Goal: Task Accomplishment & Management: Use online tool/utility

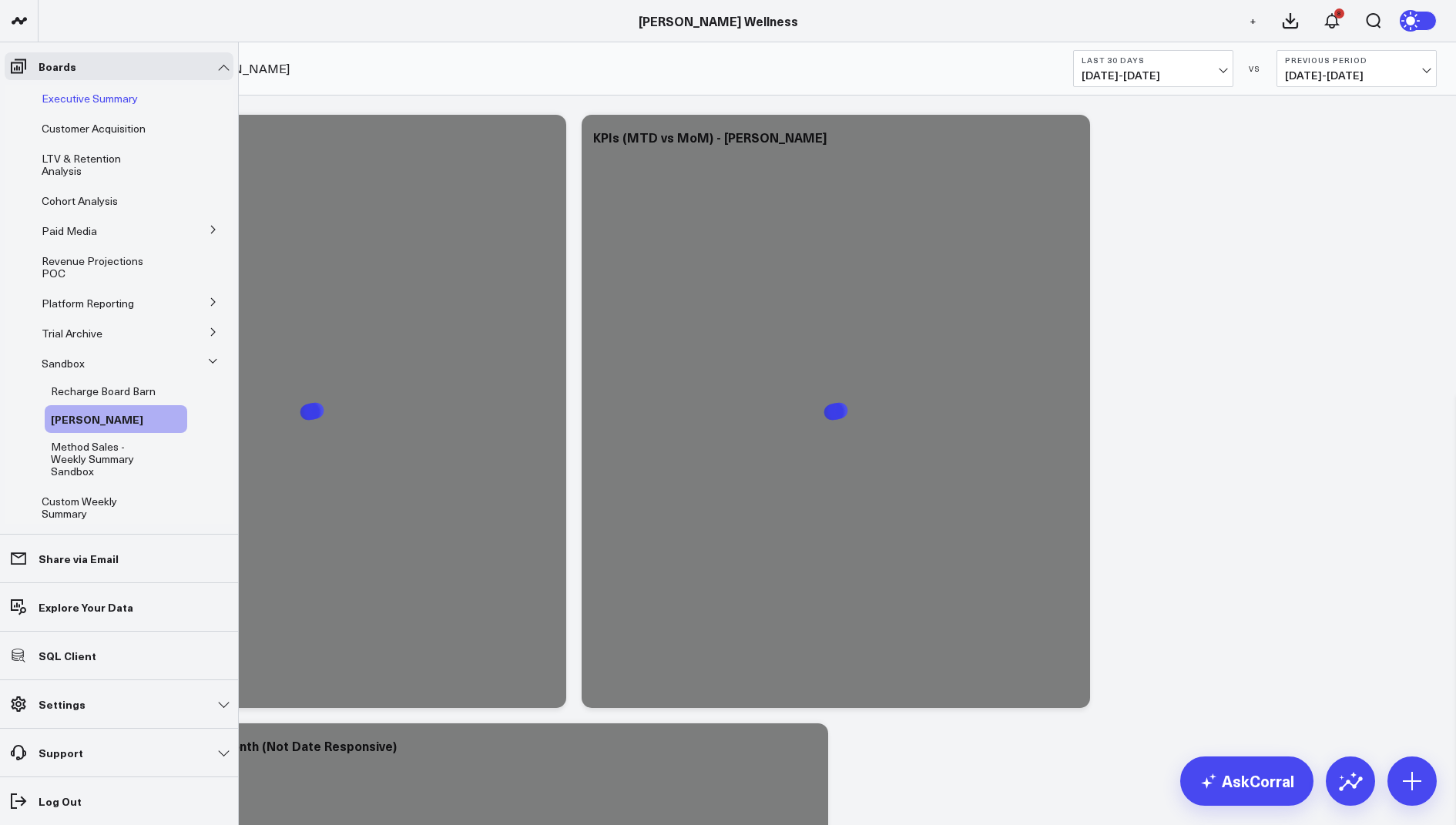
click at [71, 95] on span "Executive Summary" at bounding box center [89, 98] width 96 height 15
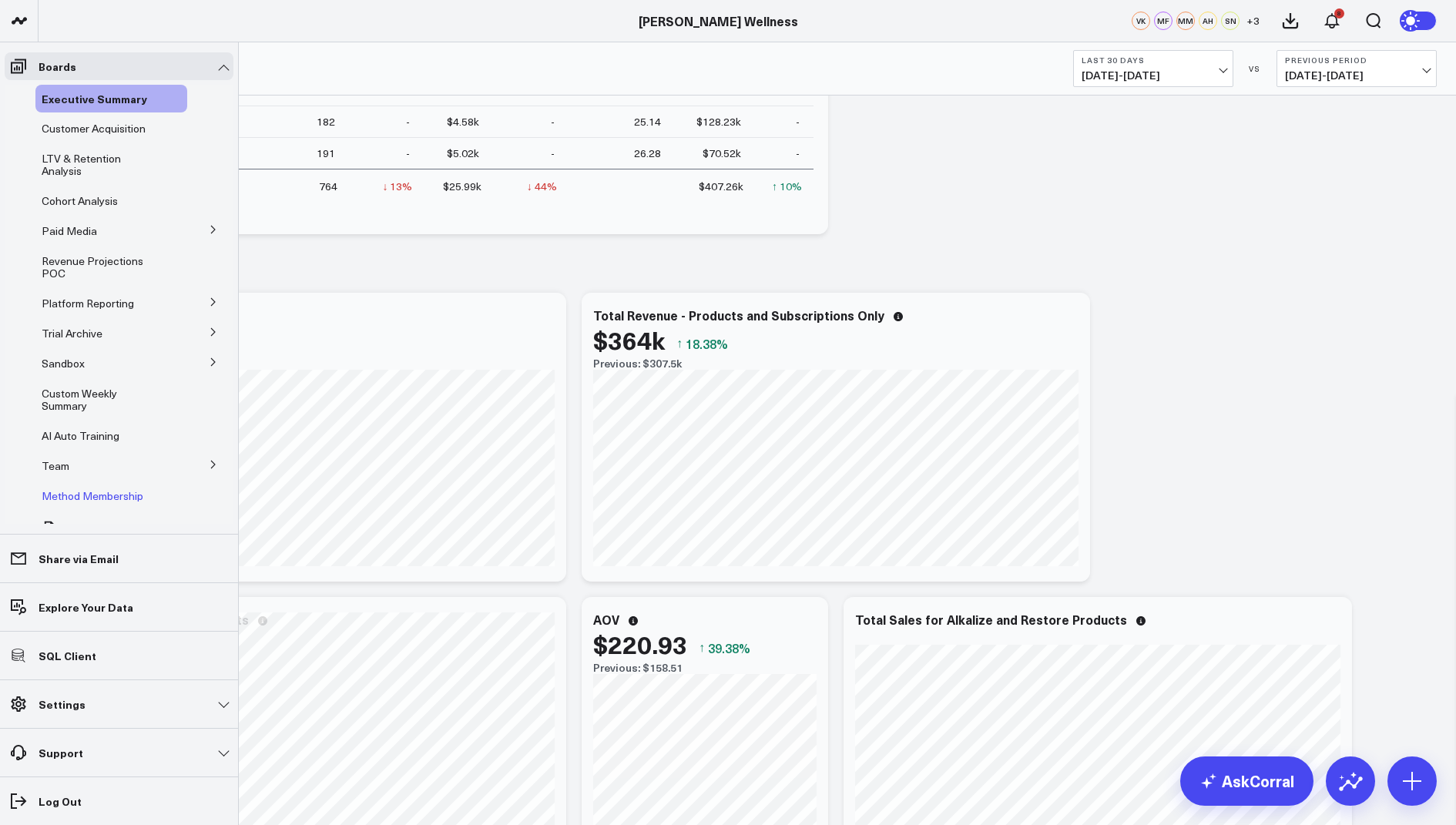
scroll to position [41, 0]
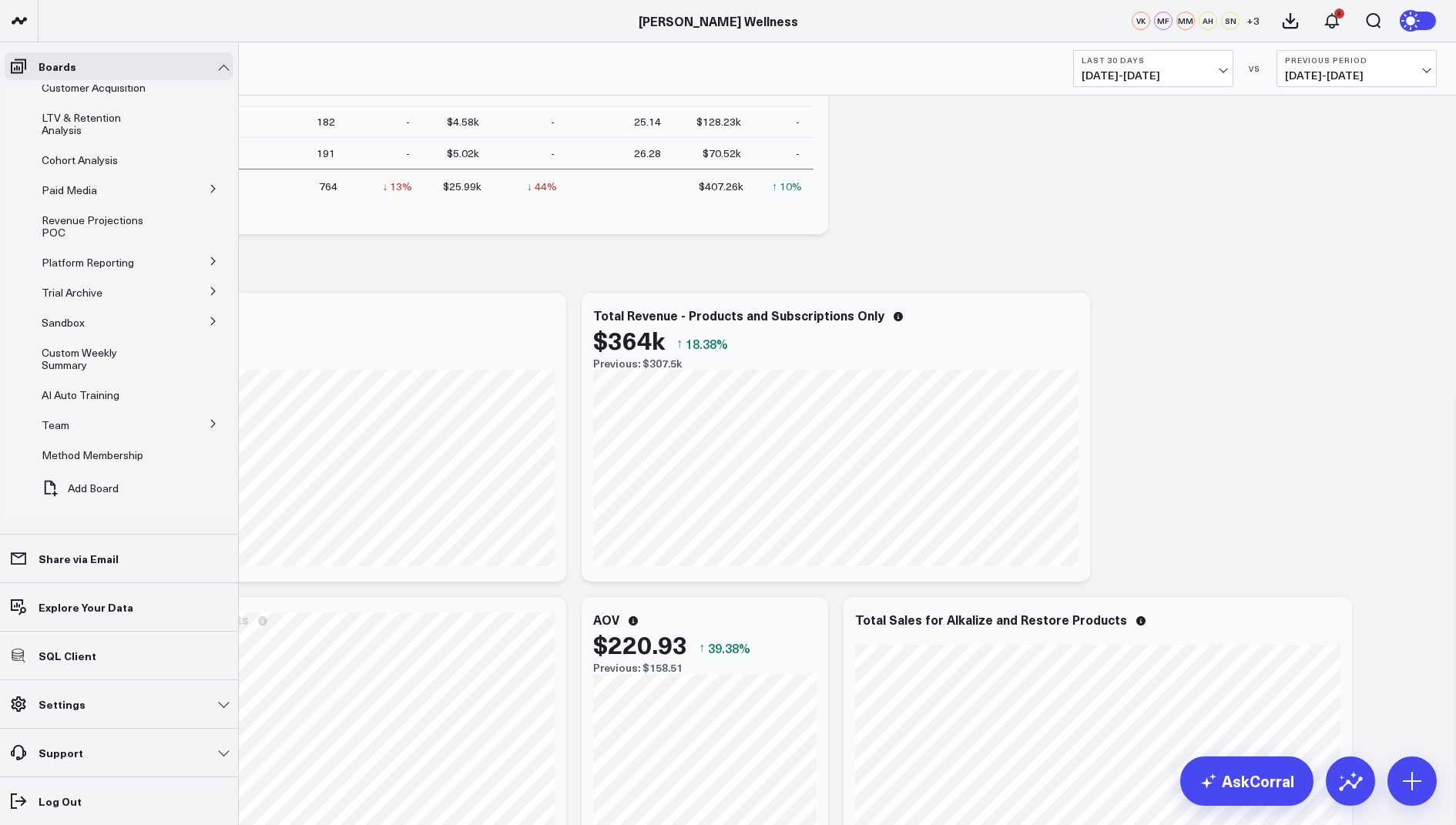
click at [209, 320] on icon at bounding box center [213, 321] width 9 height 9
click at [199, 184] on button at bounding box center [212, 188] width 40 height 23
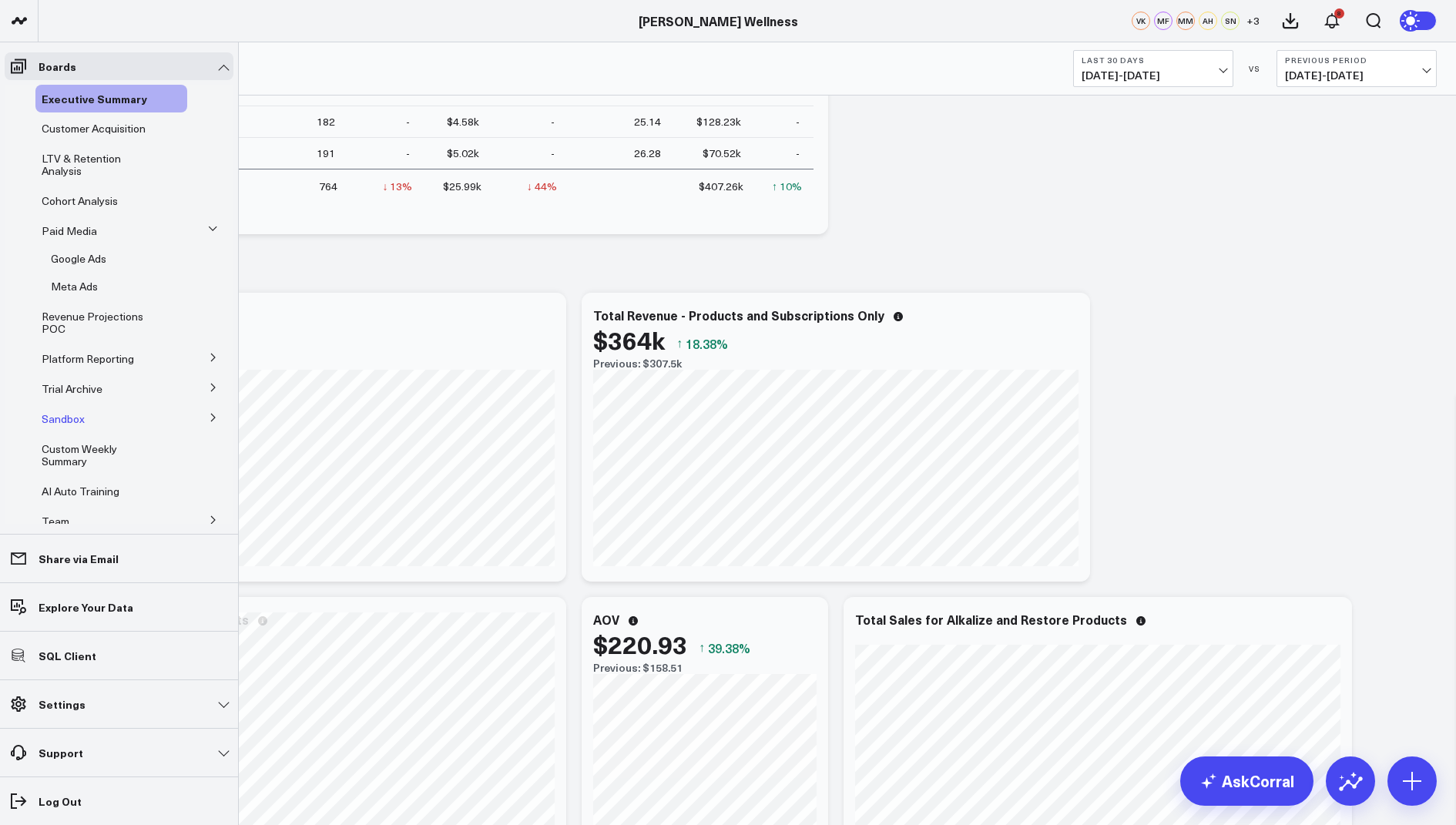
scroll to position [96, 0]
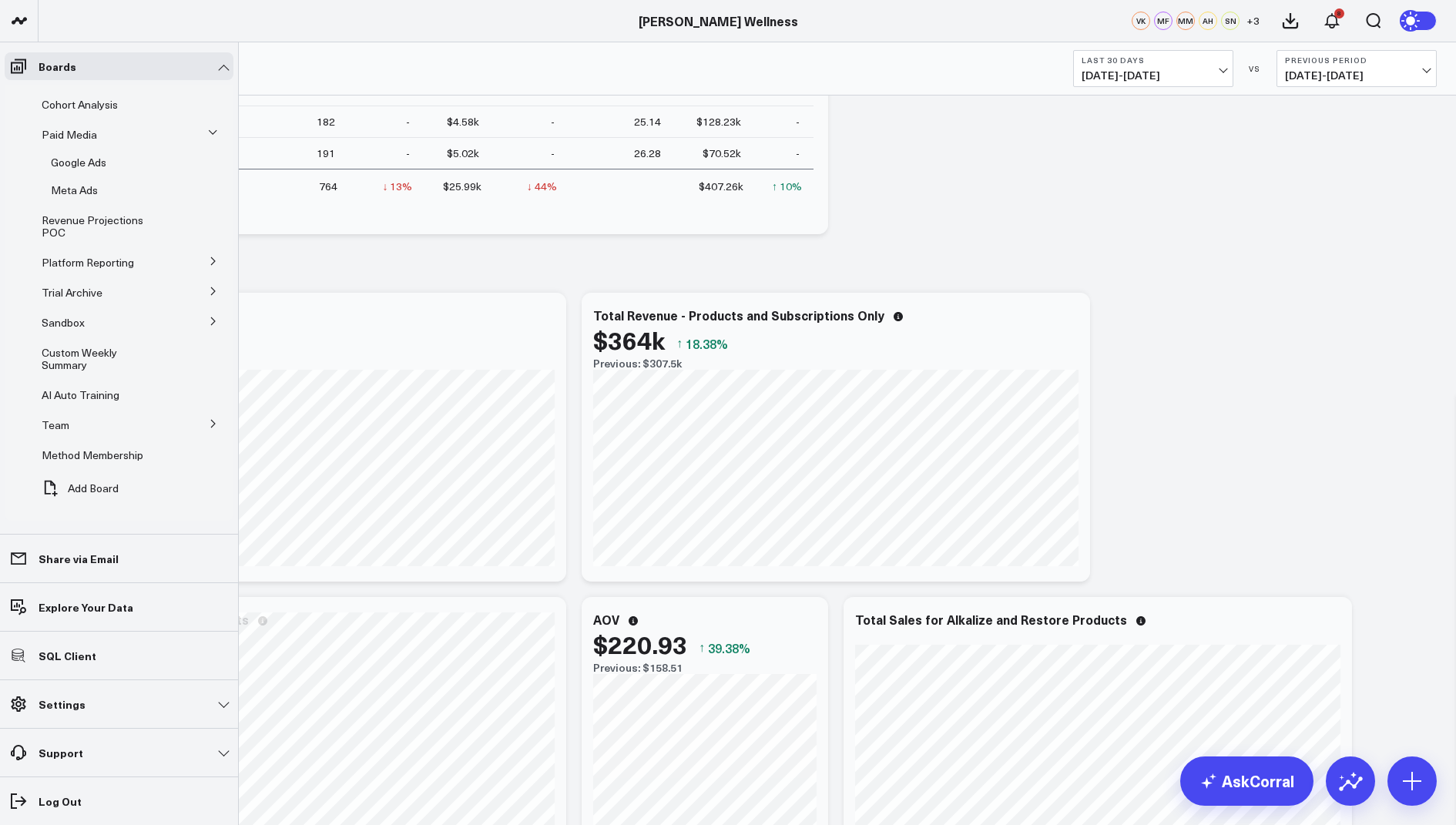
click at [199, 425] on button at bounding box center [212, 423] width 40 height 23
click at [209, 229] on icon at bounding box center [213, 234] width 9 height 9
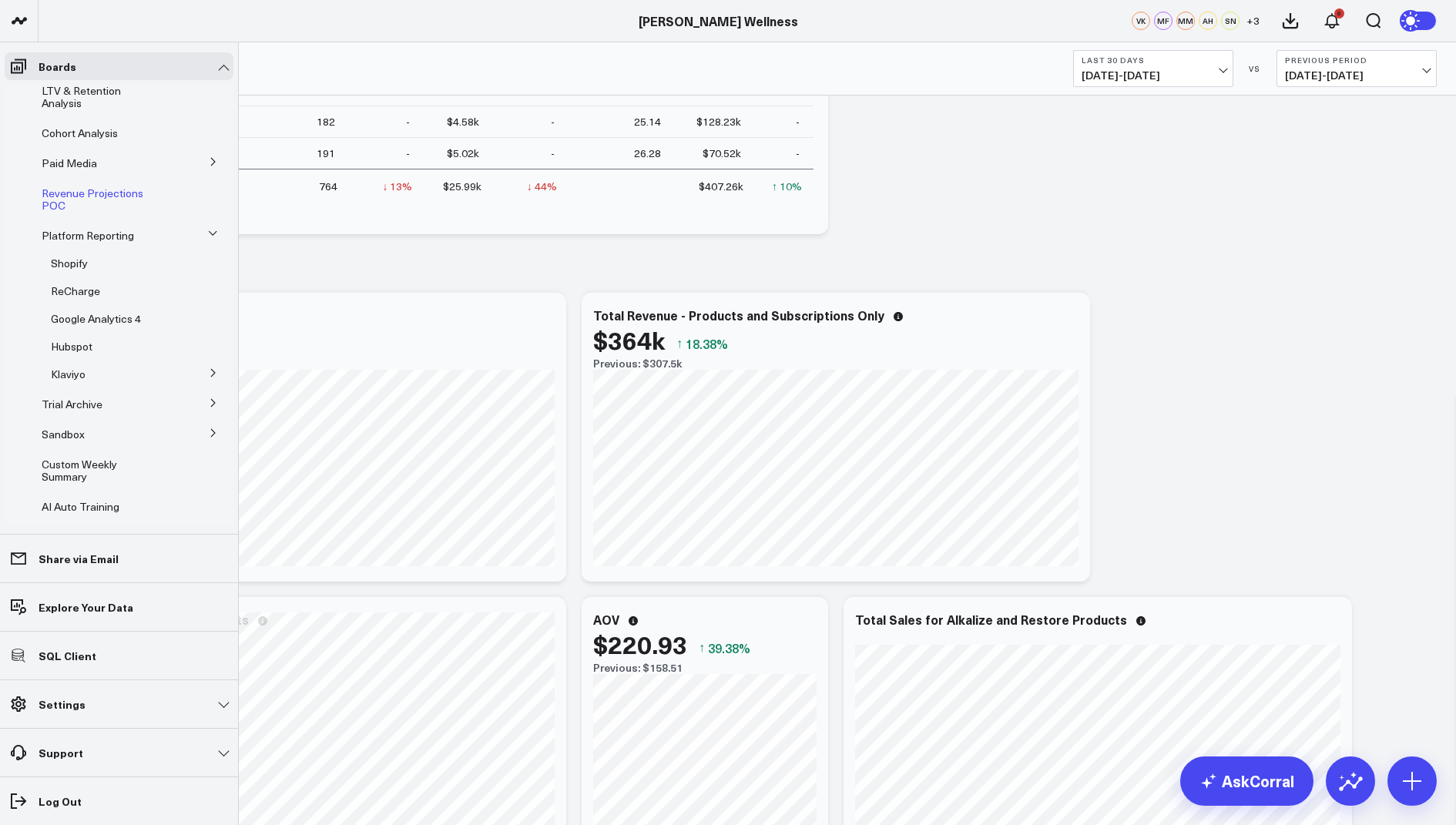
scroll to position [0, 0]
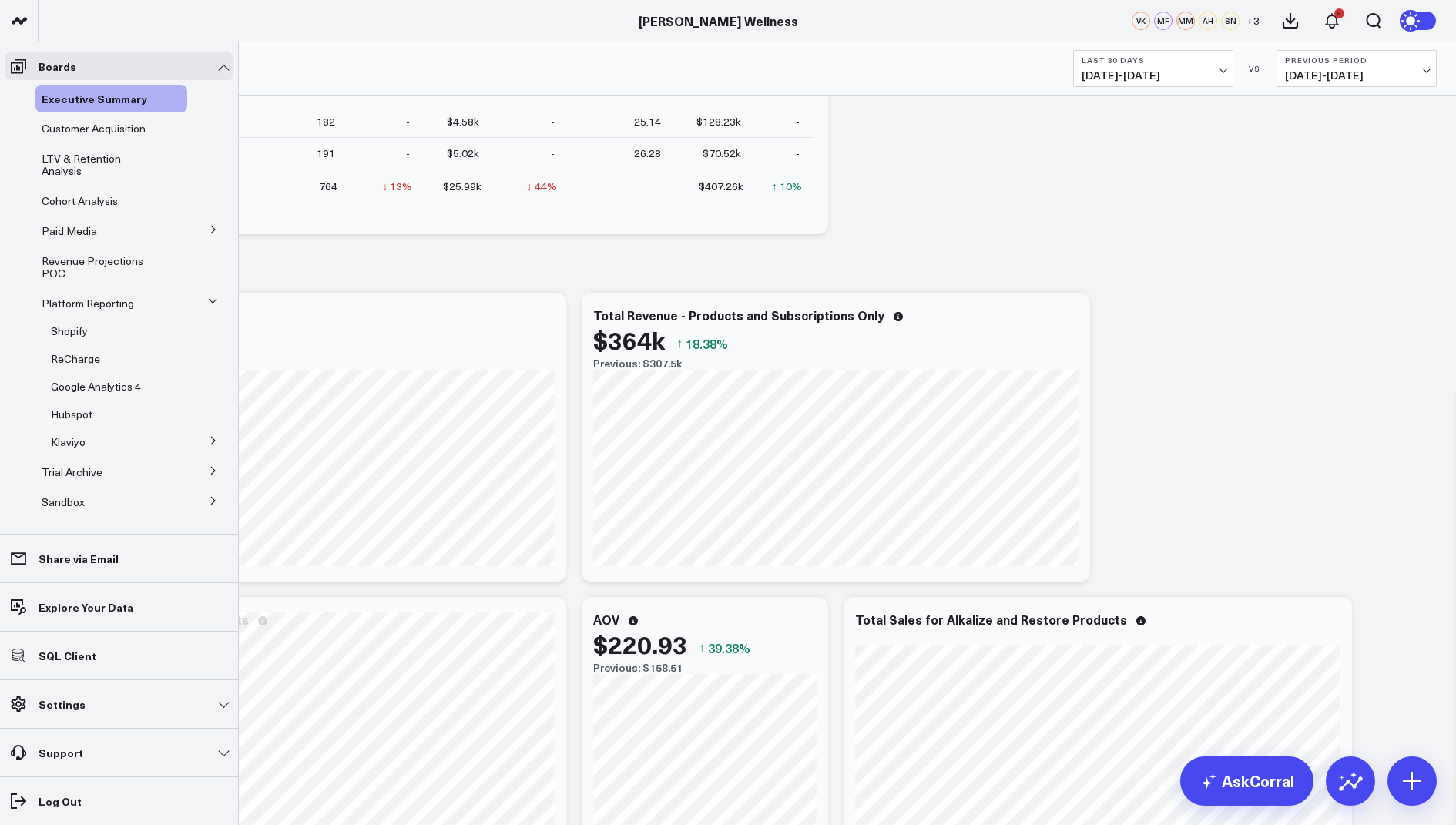
click at [209, 229] on icon at bounding box center [213, 229] width 9 height 9
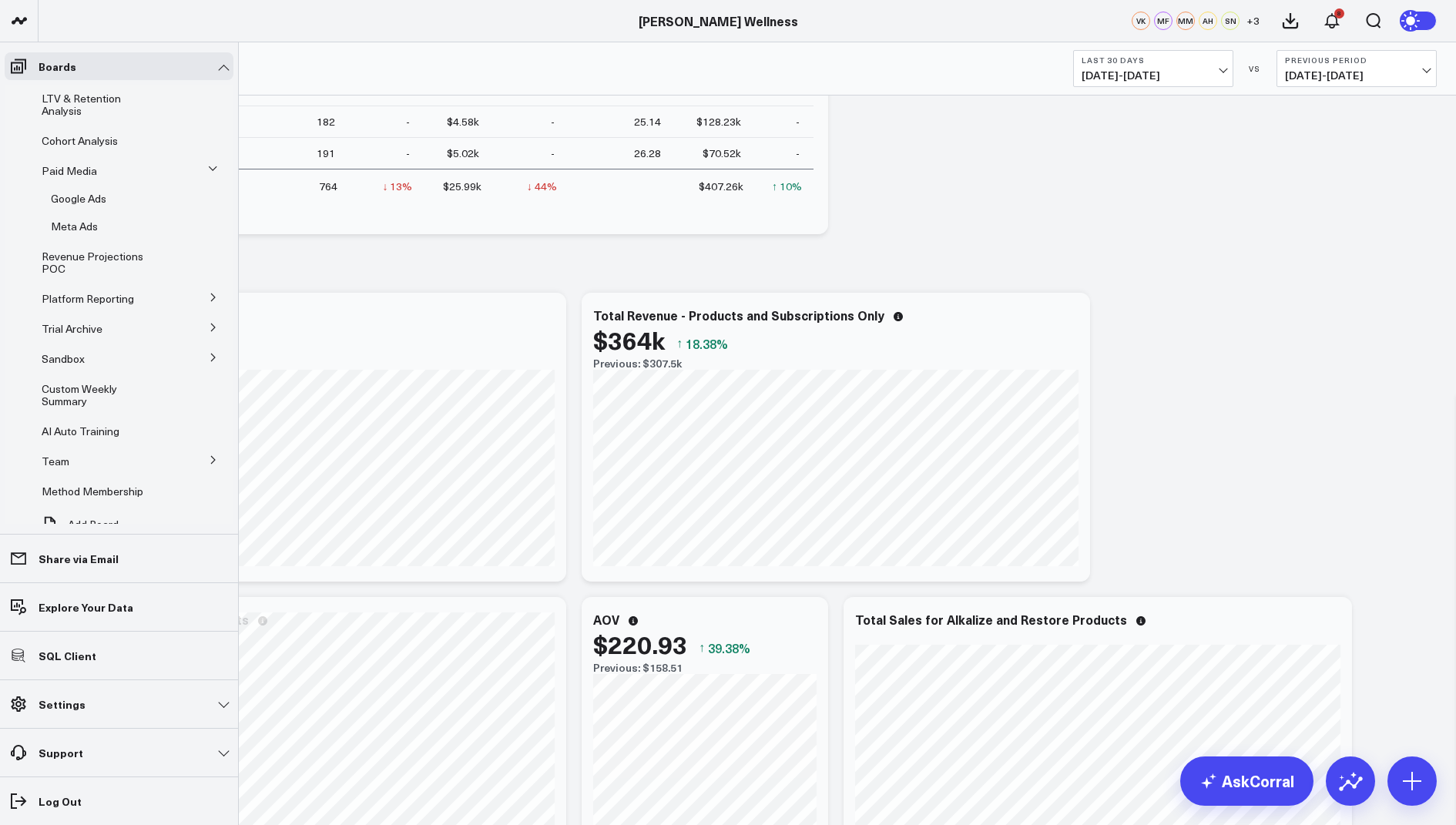
scroll to position [71, 0]
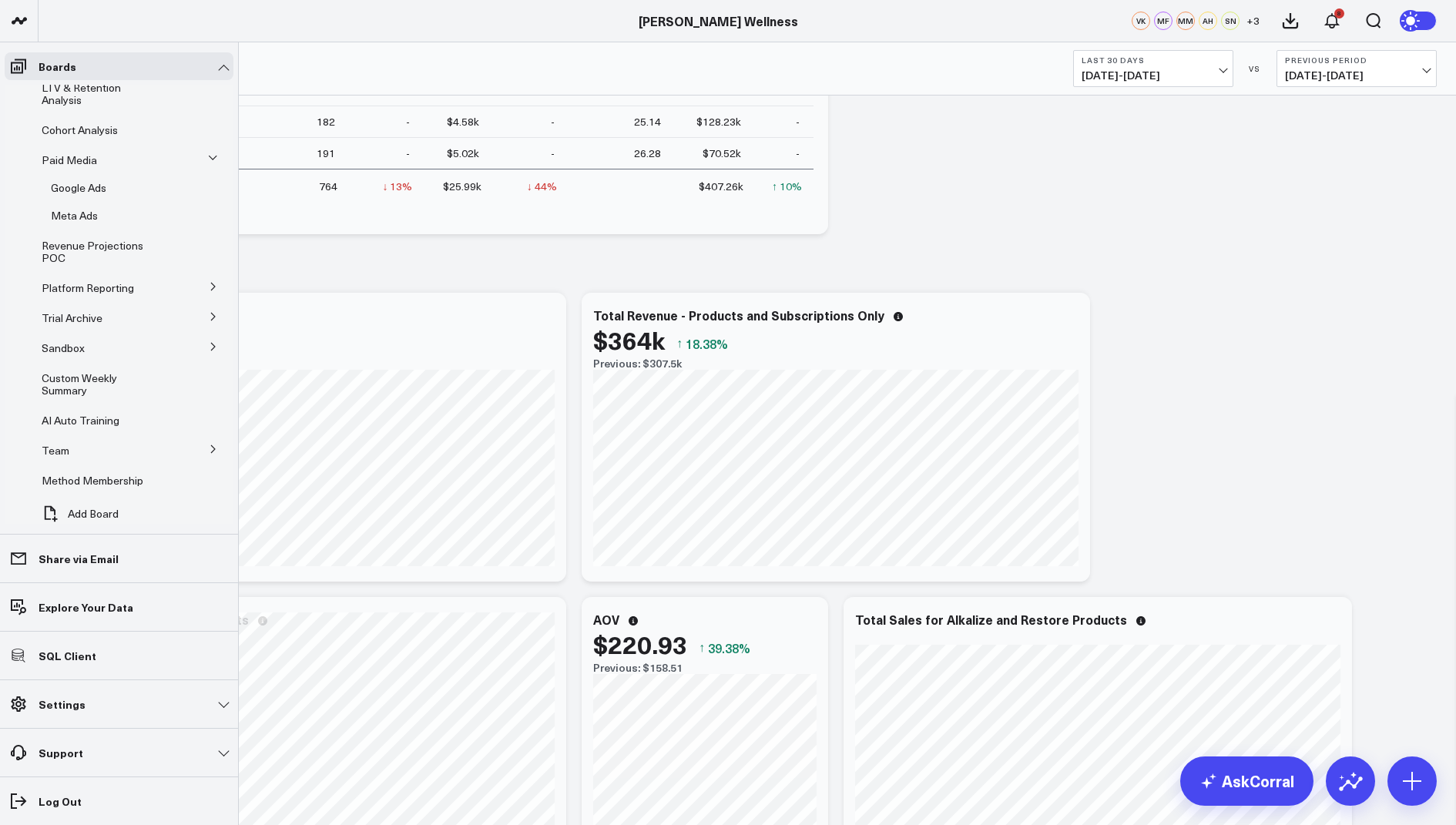
click at [212, 289] on button at bounding box center [212, 286] width 40 height 23
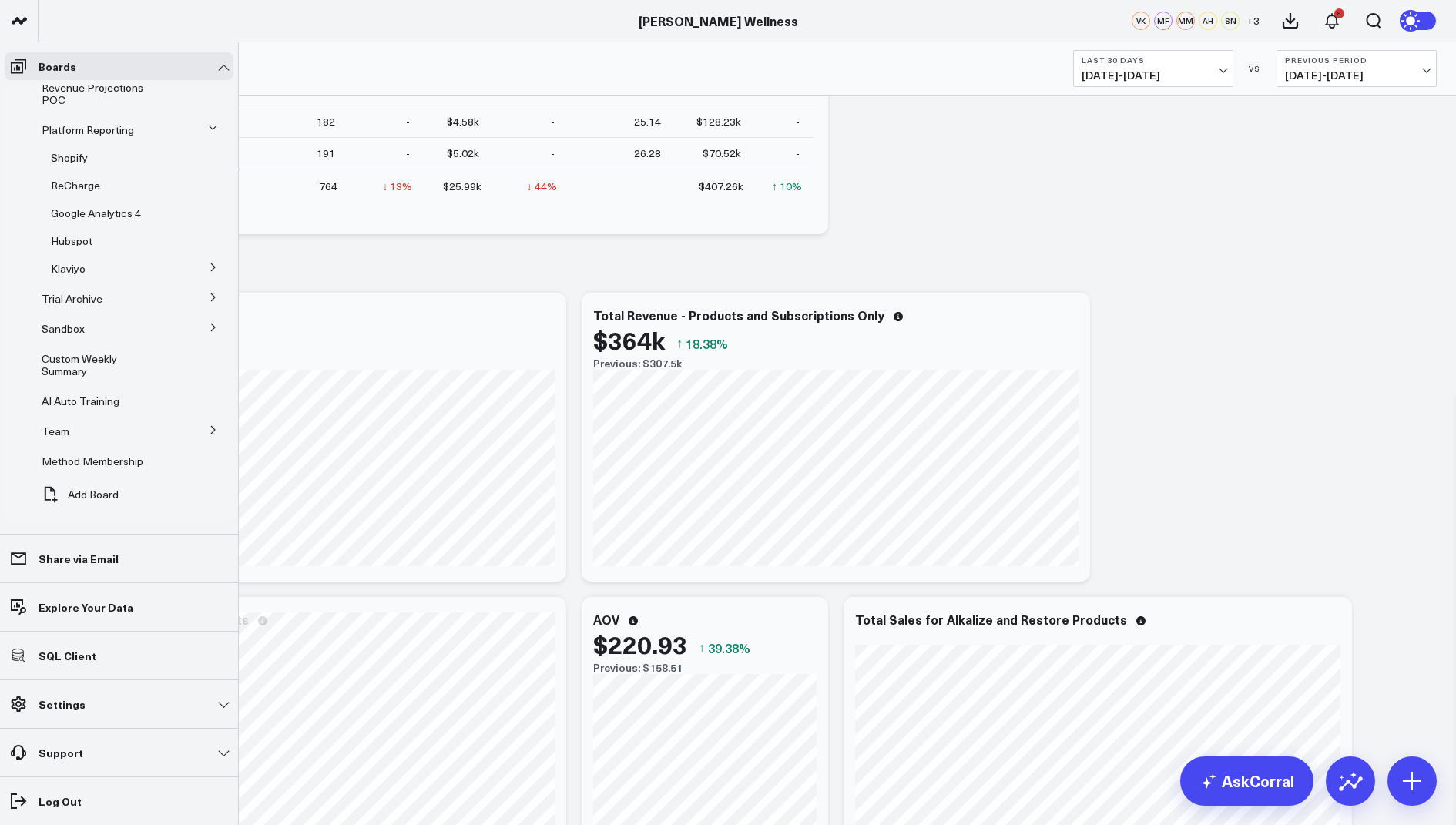
scroll to position [180, 0]
click at [86, 363] on span "Custom Weekly Summary" at bounding box center [79, 359] width 75 height 27
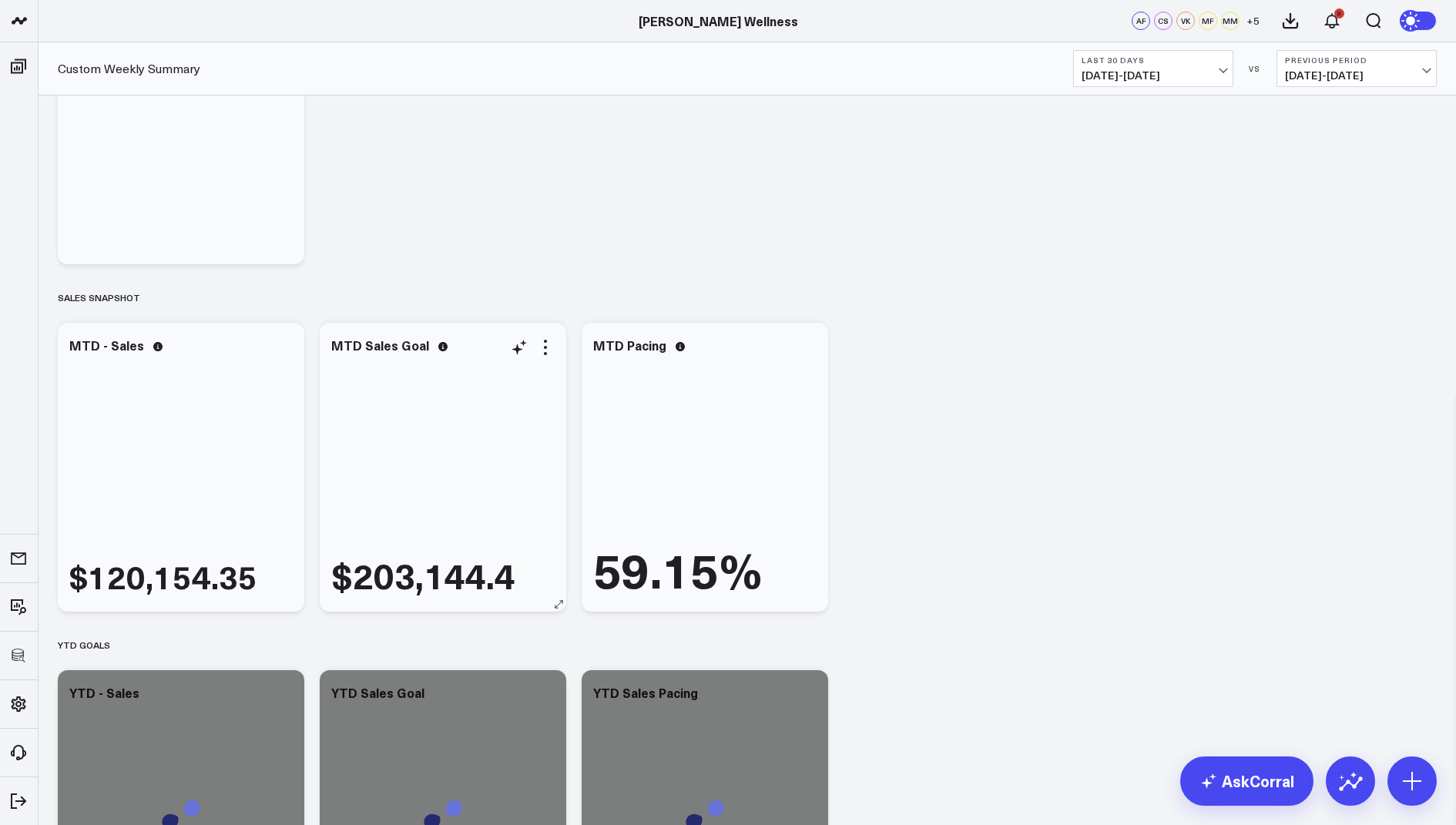
scroll to position [193, 0]
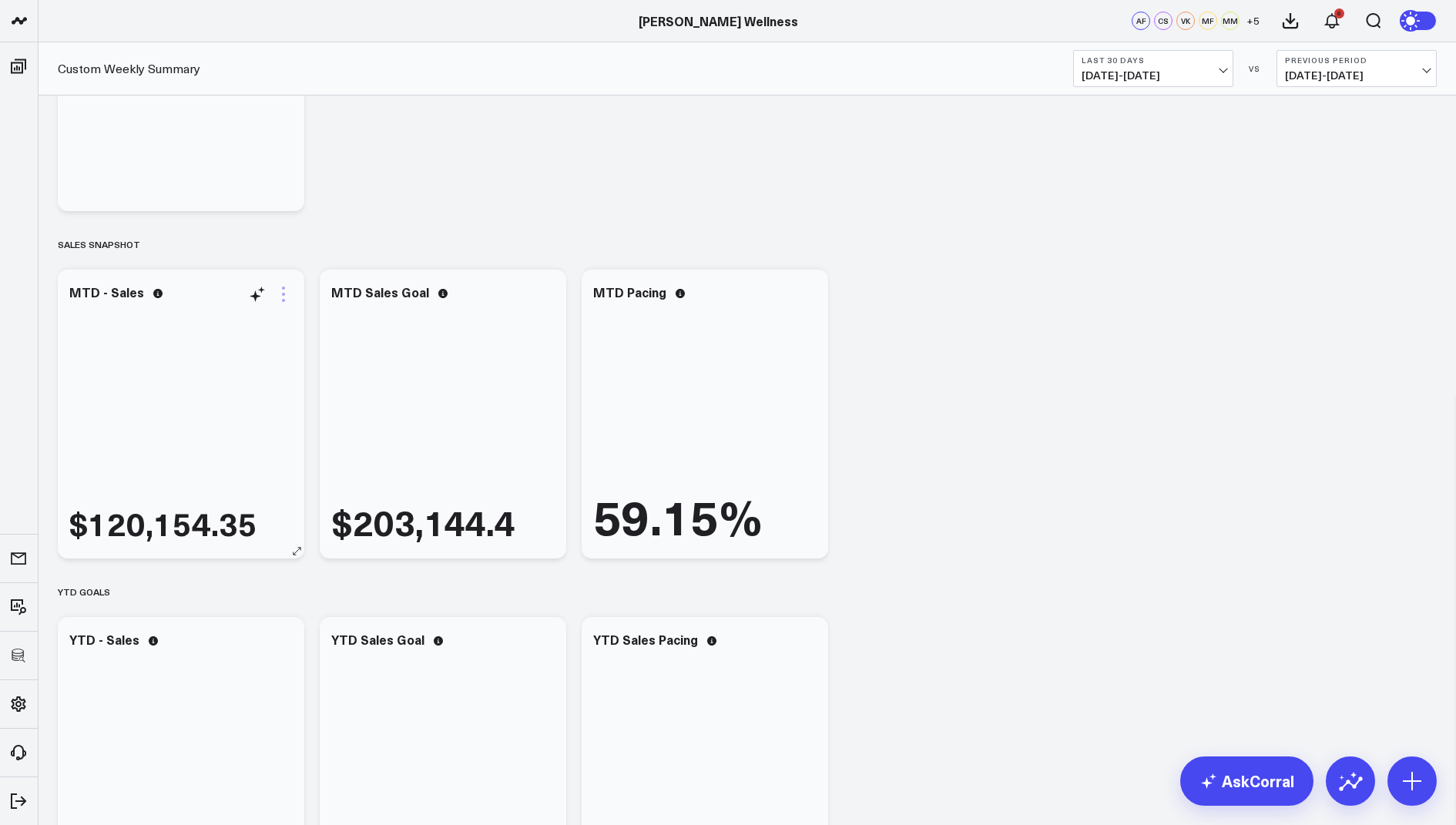
click at [290, 295] on icon at bounding box center [283, 294] width 19 height 19
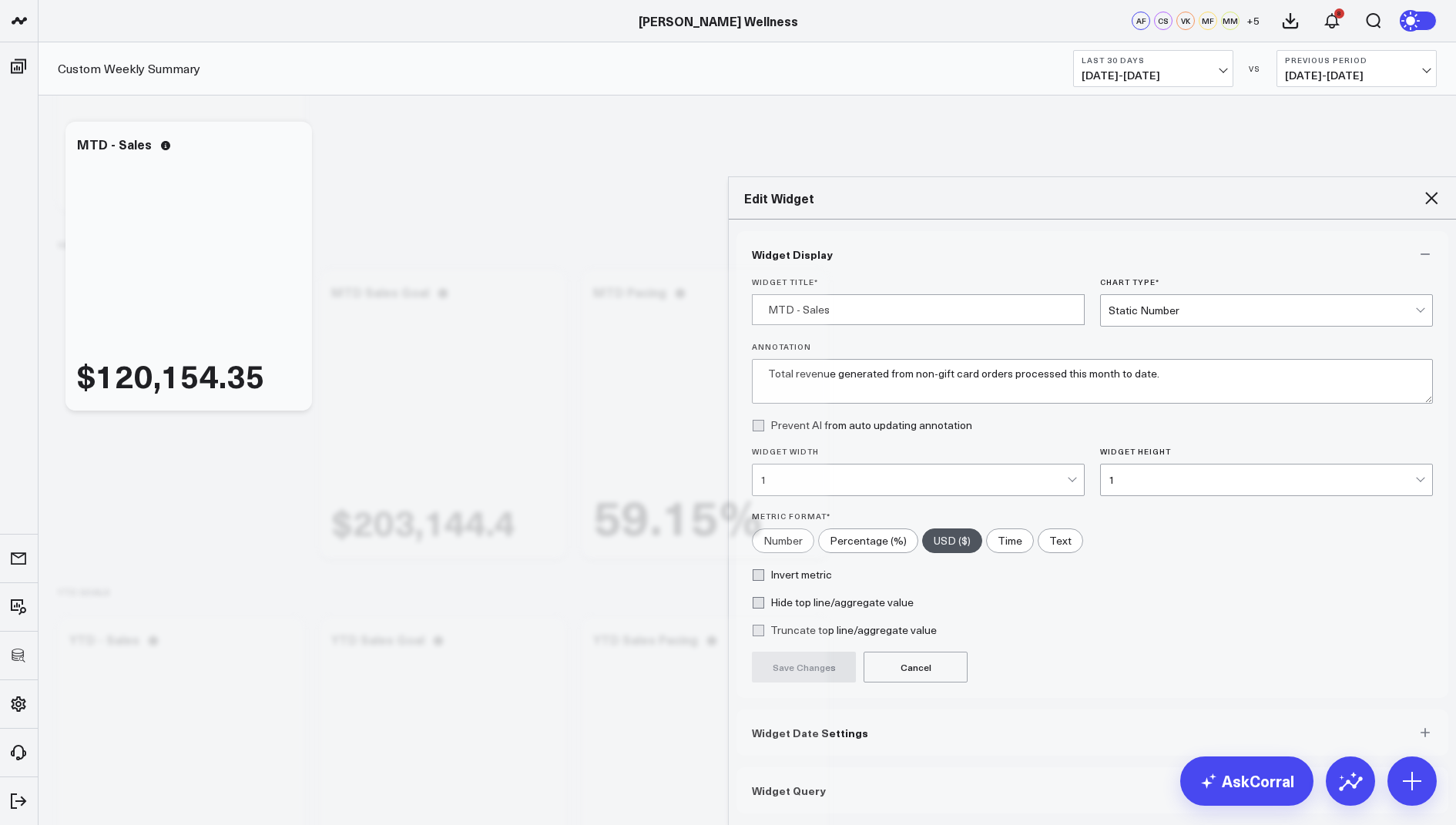
click at [768, 784] on span "Widget Query" at bounding box center [790, 790] width 74 height 12
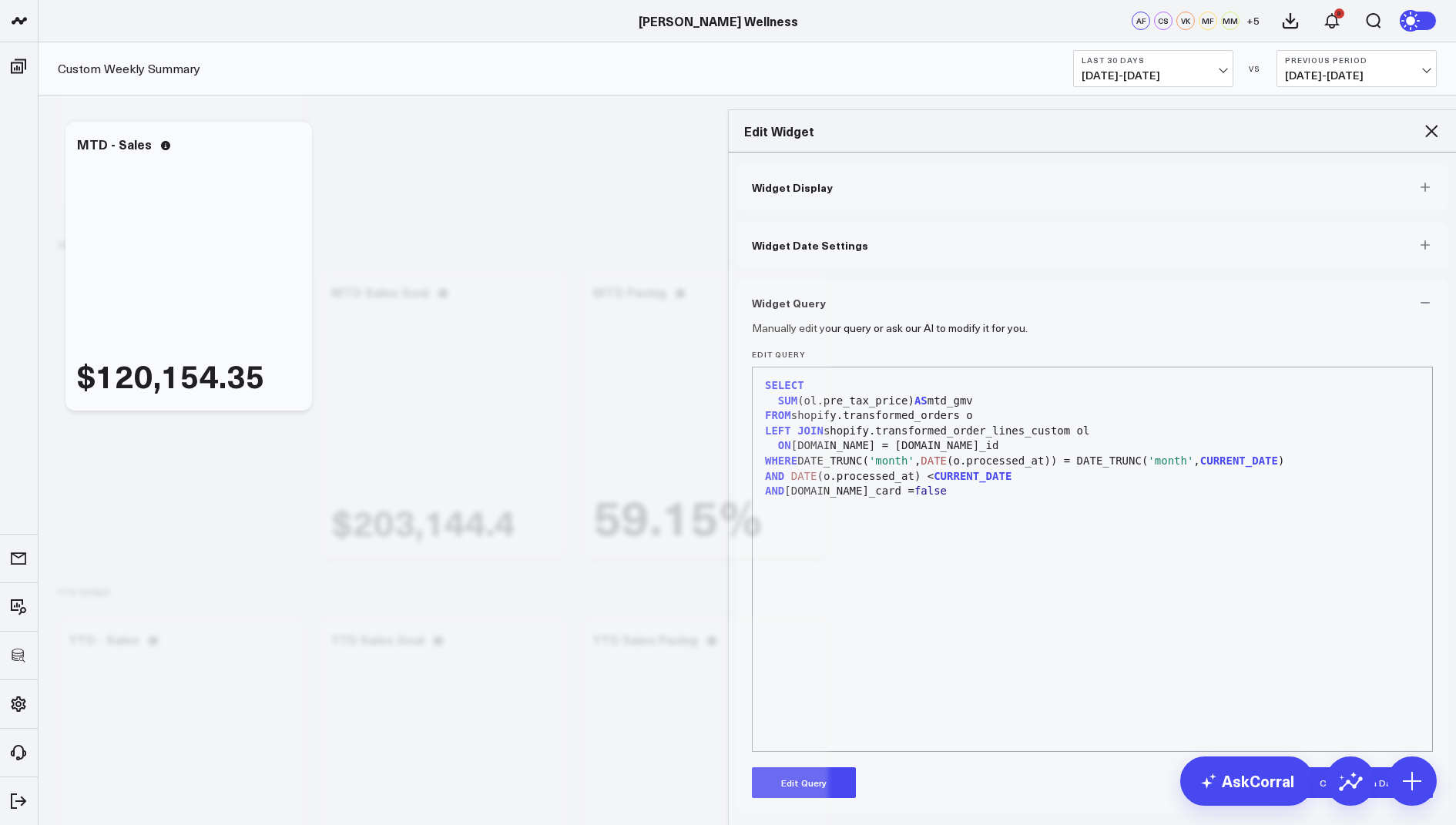
click at [1435, 122] on icon at bounding box center [1431, 131] width 19 height 19
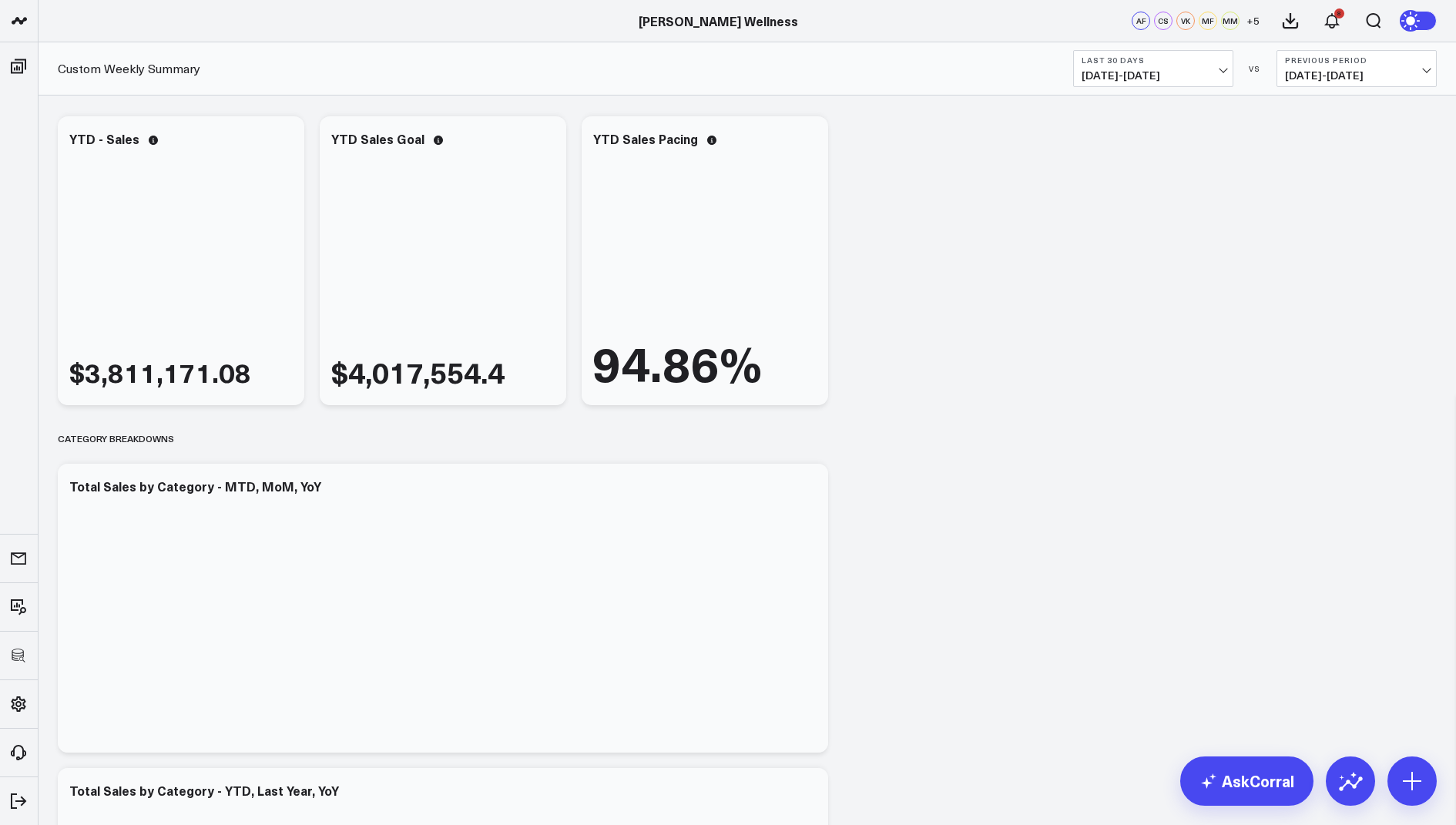
scroll to position [783, 0]
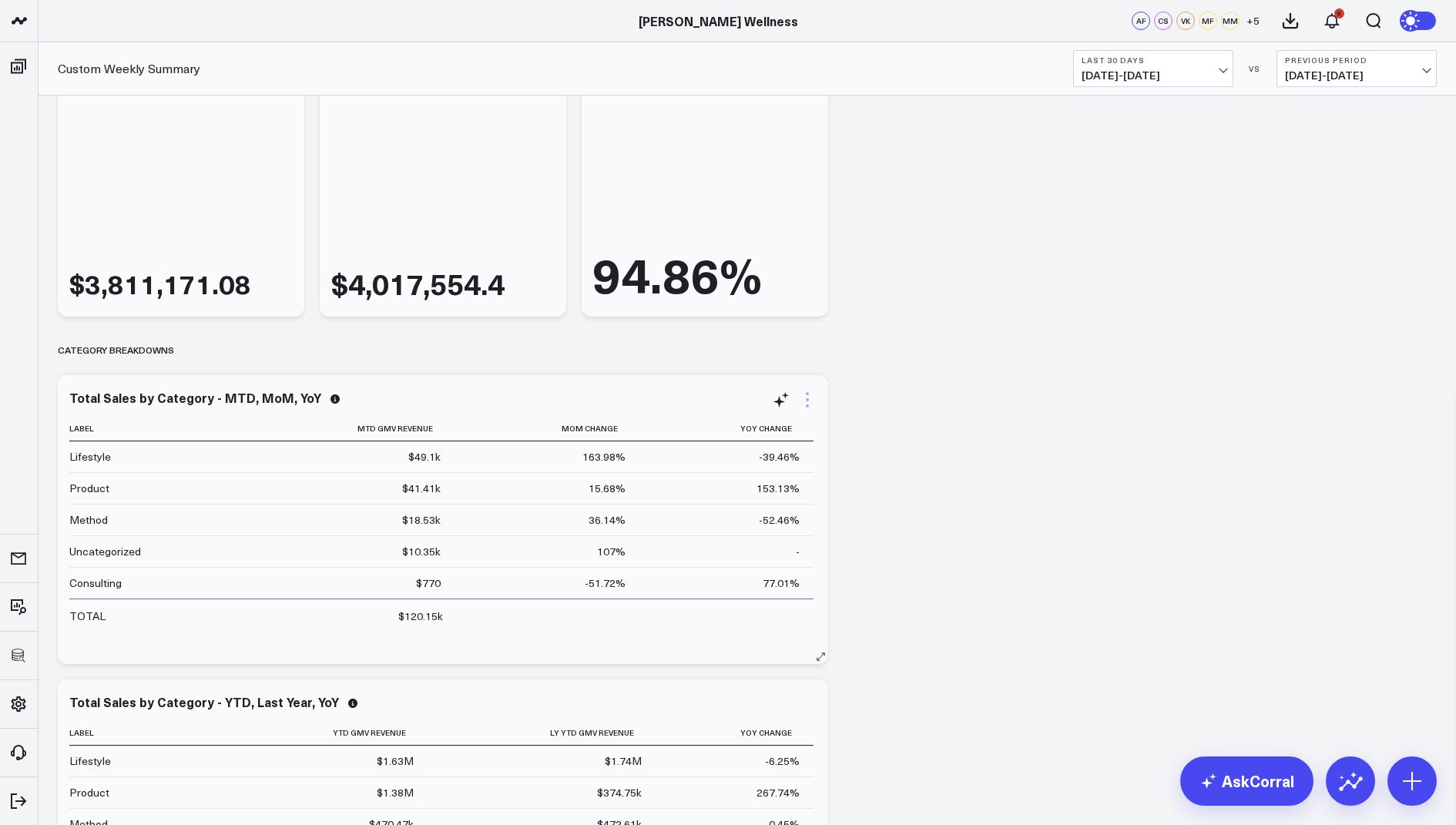
click at [799, 390] on icon at bounding box center [807, 399] width 19 height 19
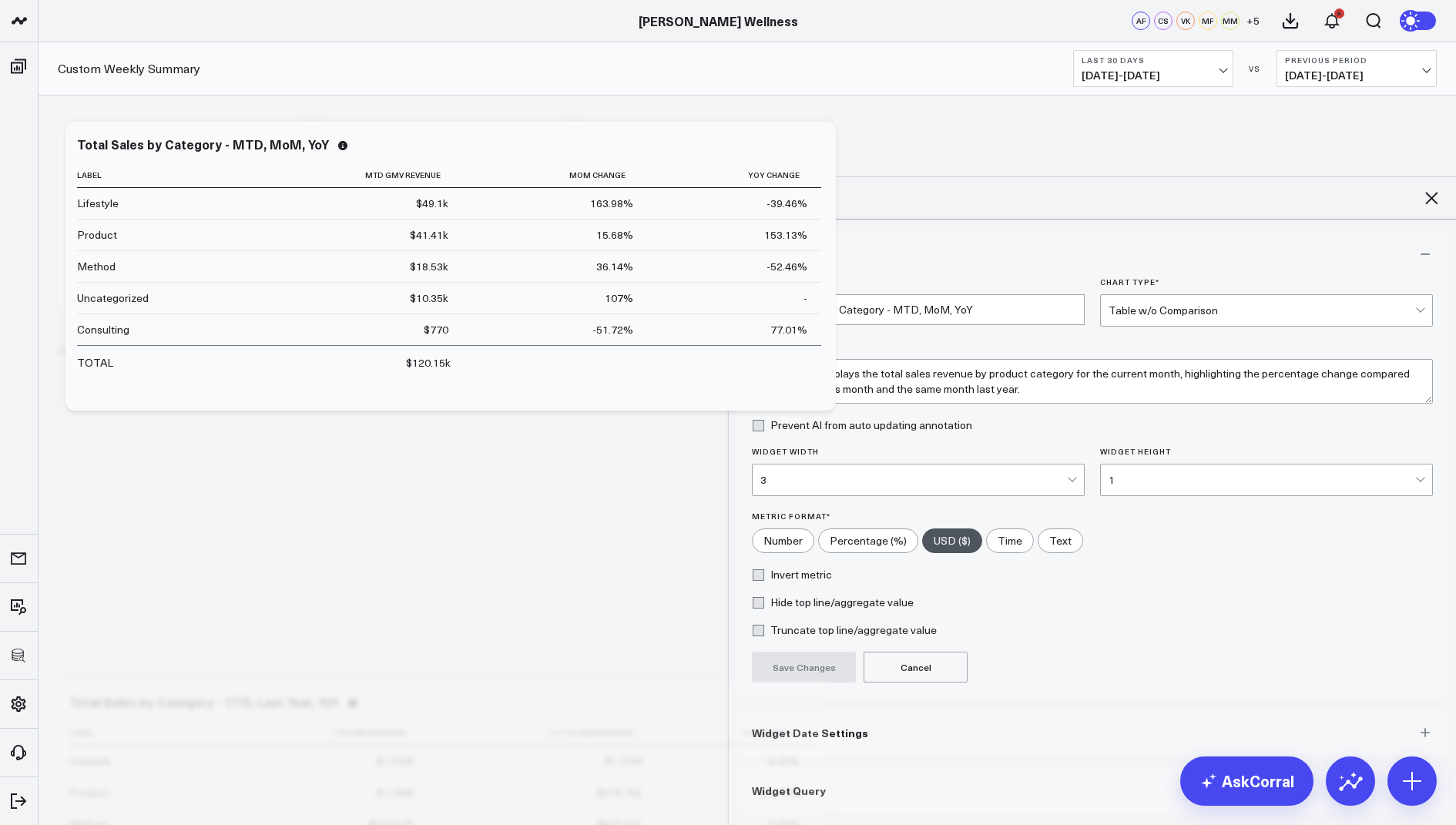
click at [782, 767] on button "Widget Query" at bounding box center [1092, 790] width 712 height 46
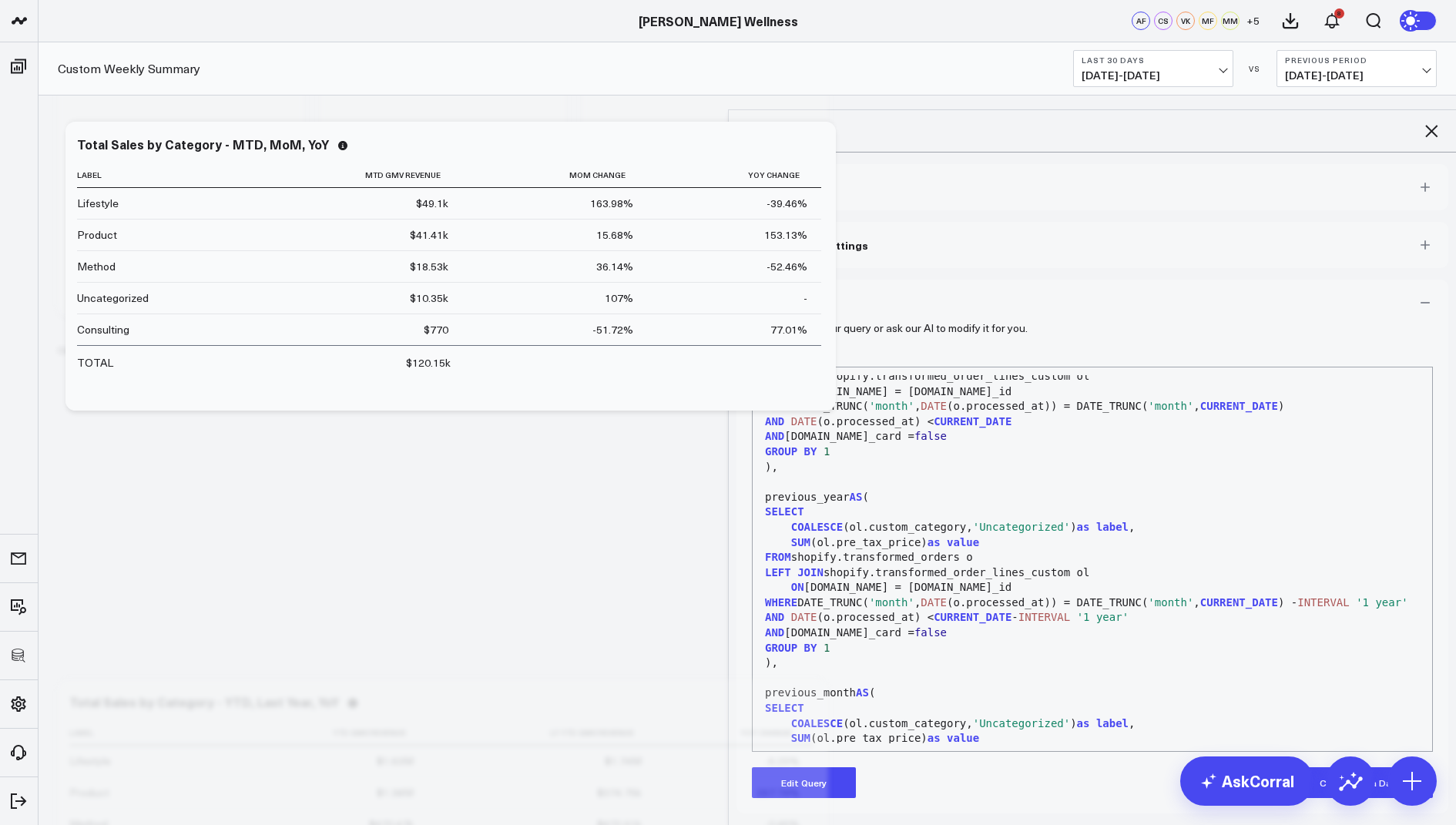
scroll to position [437, 0]
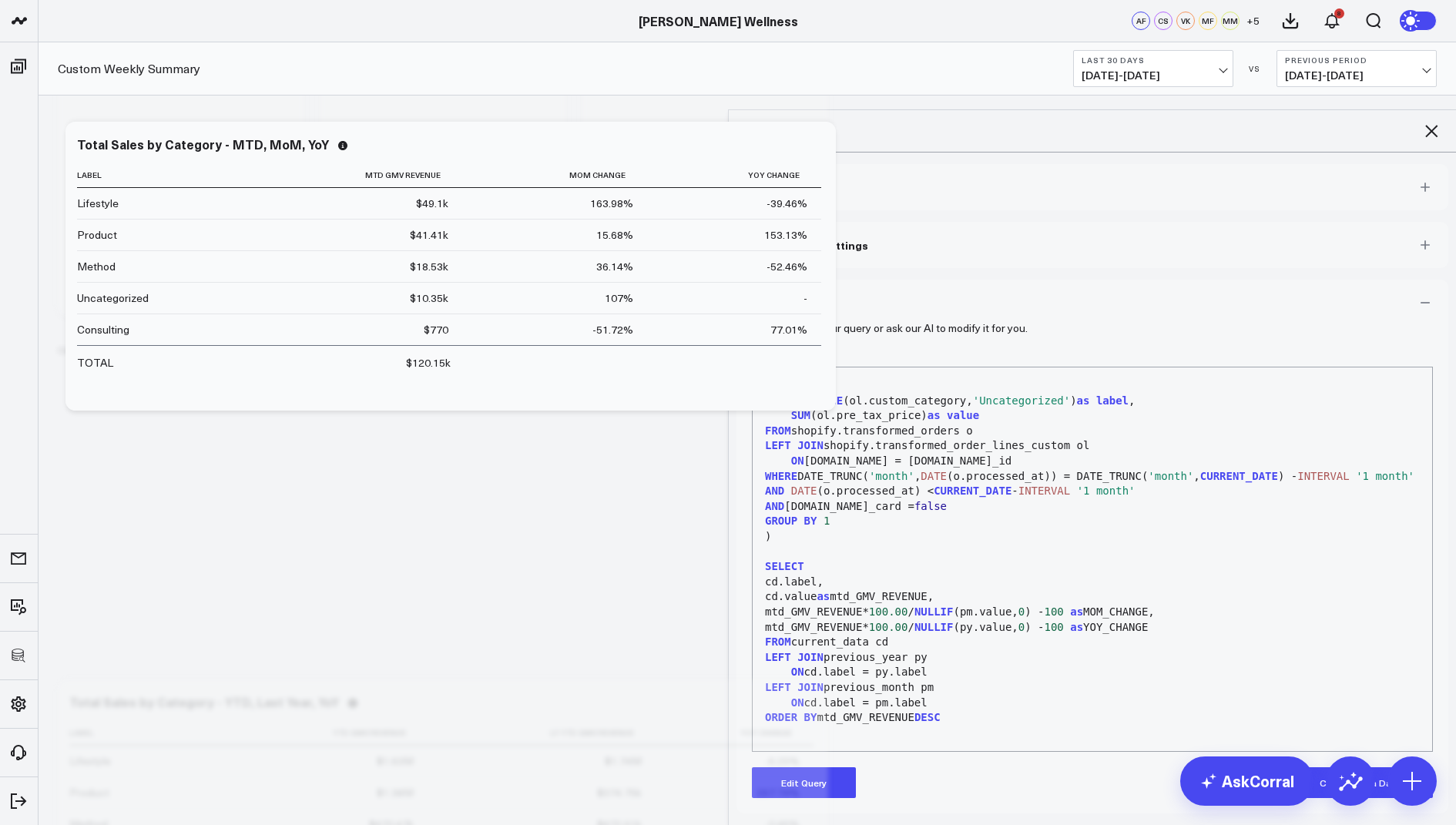
click at [1437, 122] on icon at bounding box center [1431, 131] width 19 height 19
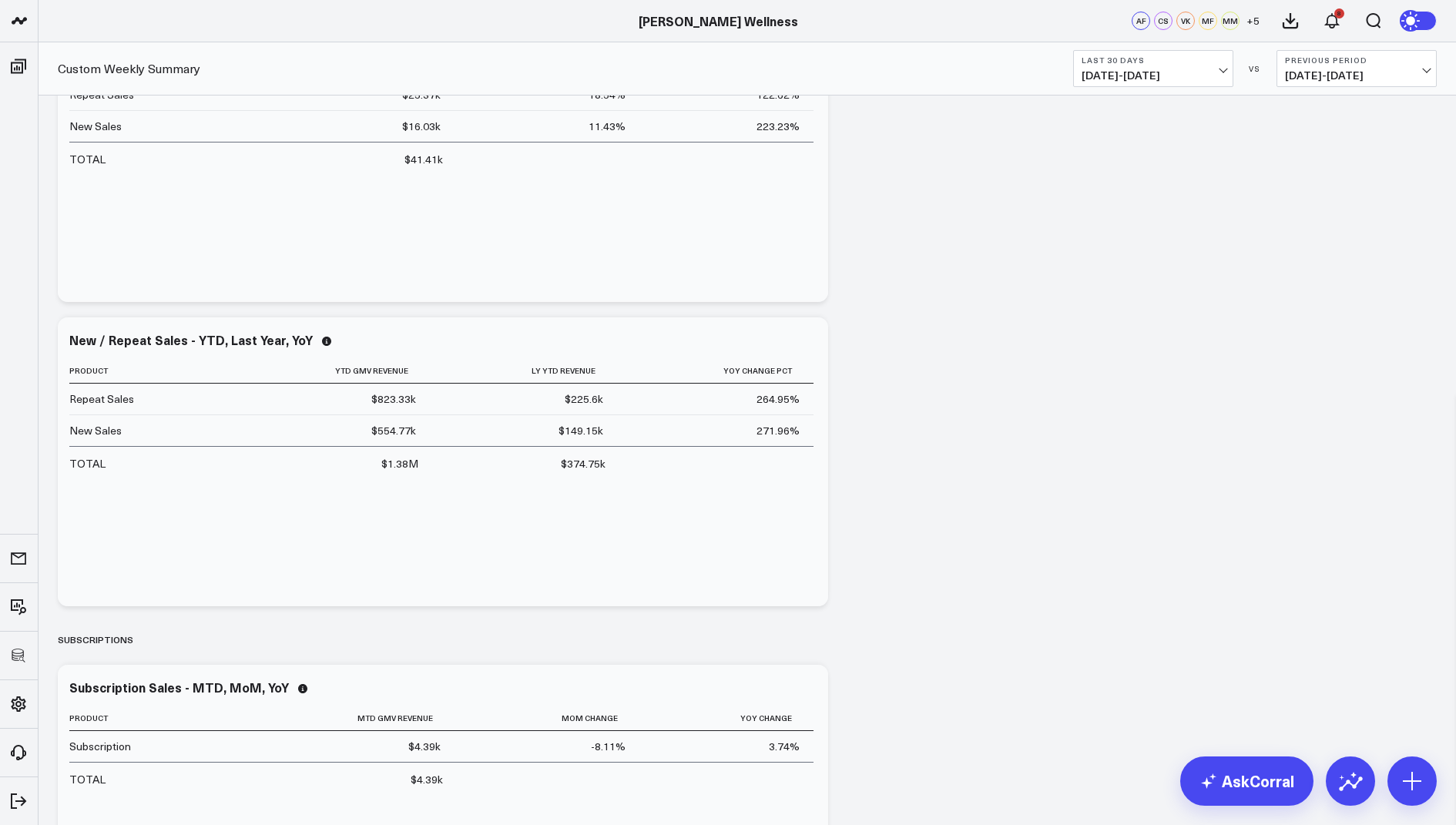
scroll to position [2147, 0]
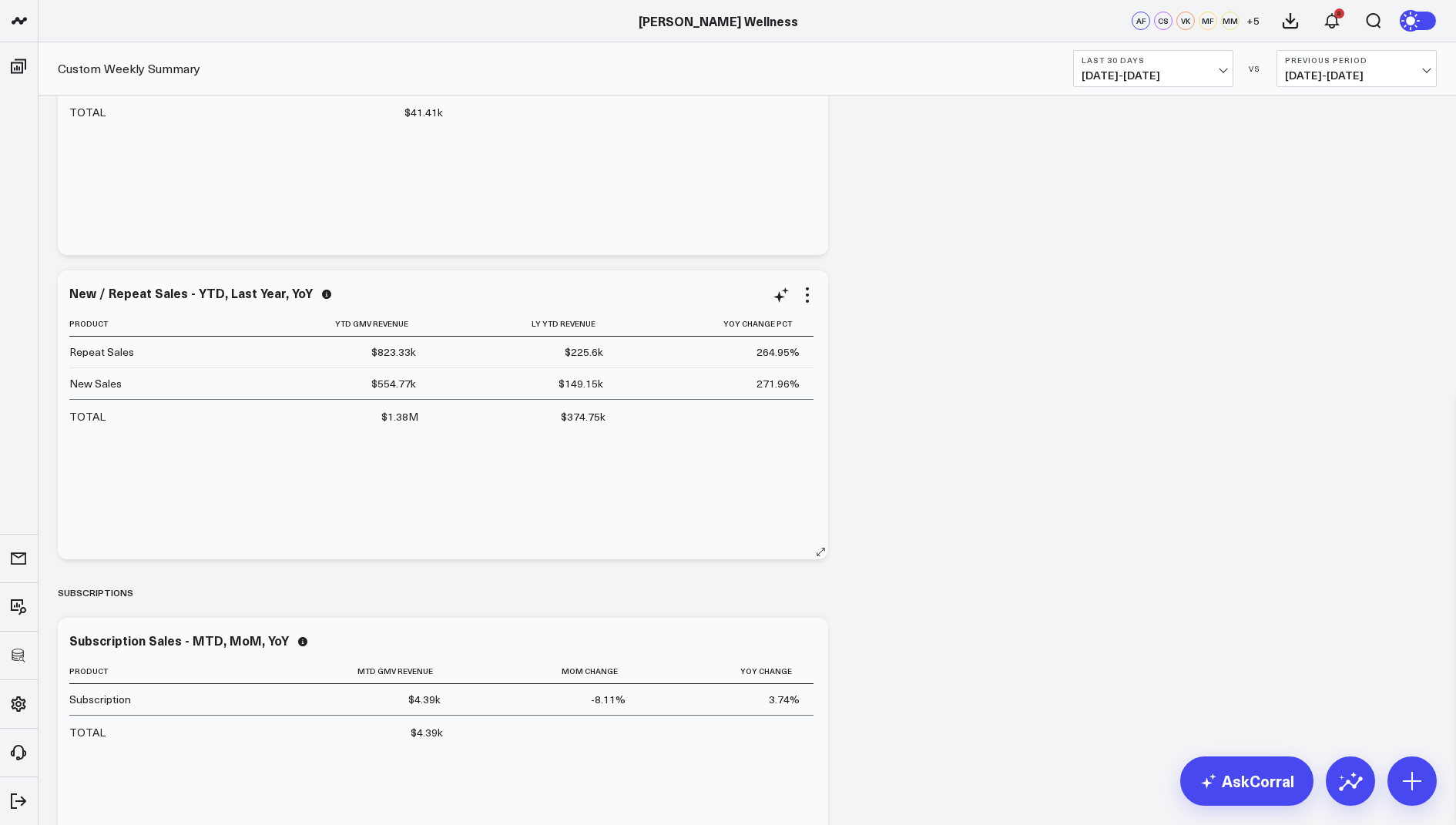
click at [809, 304] on div "New / Repeat Sales - YTD, Last Year, YoY Product Ytd Gmv Revenue Ly Ytd Revenue…" at bounding box center [443, 415] width 747 height 258
click at [803, 297] on icon at bounding box center [807, 295] width 19 height 19
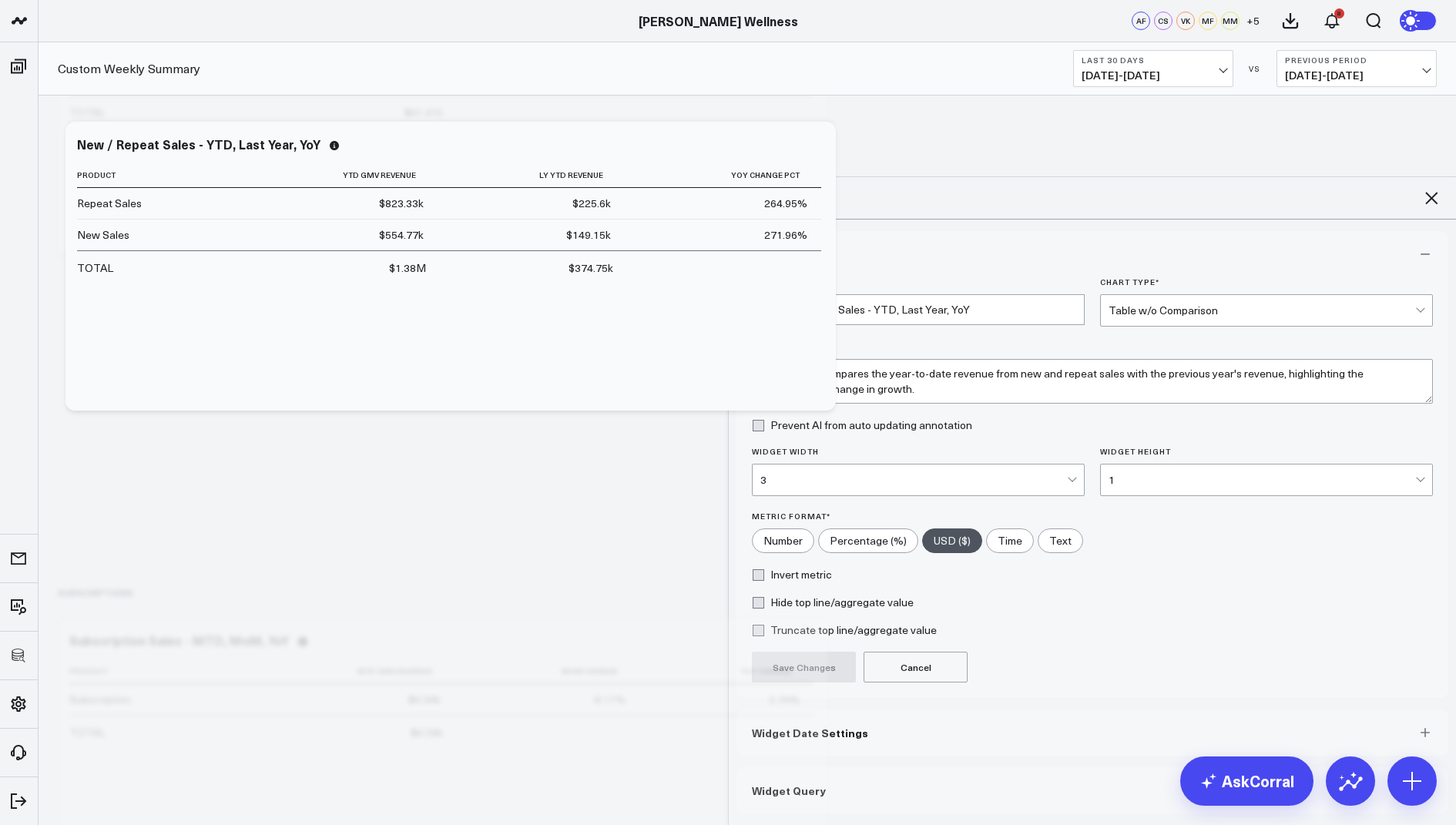
click at [803, 784] on span "Widget Query" at bounding box center [790, 790] width 74 height 12
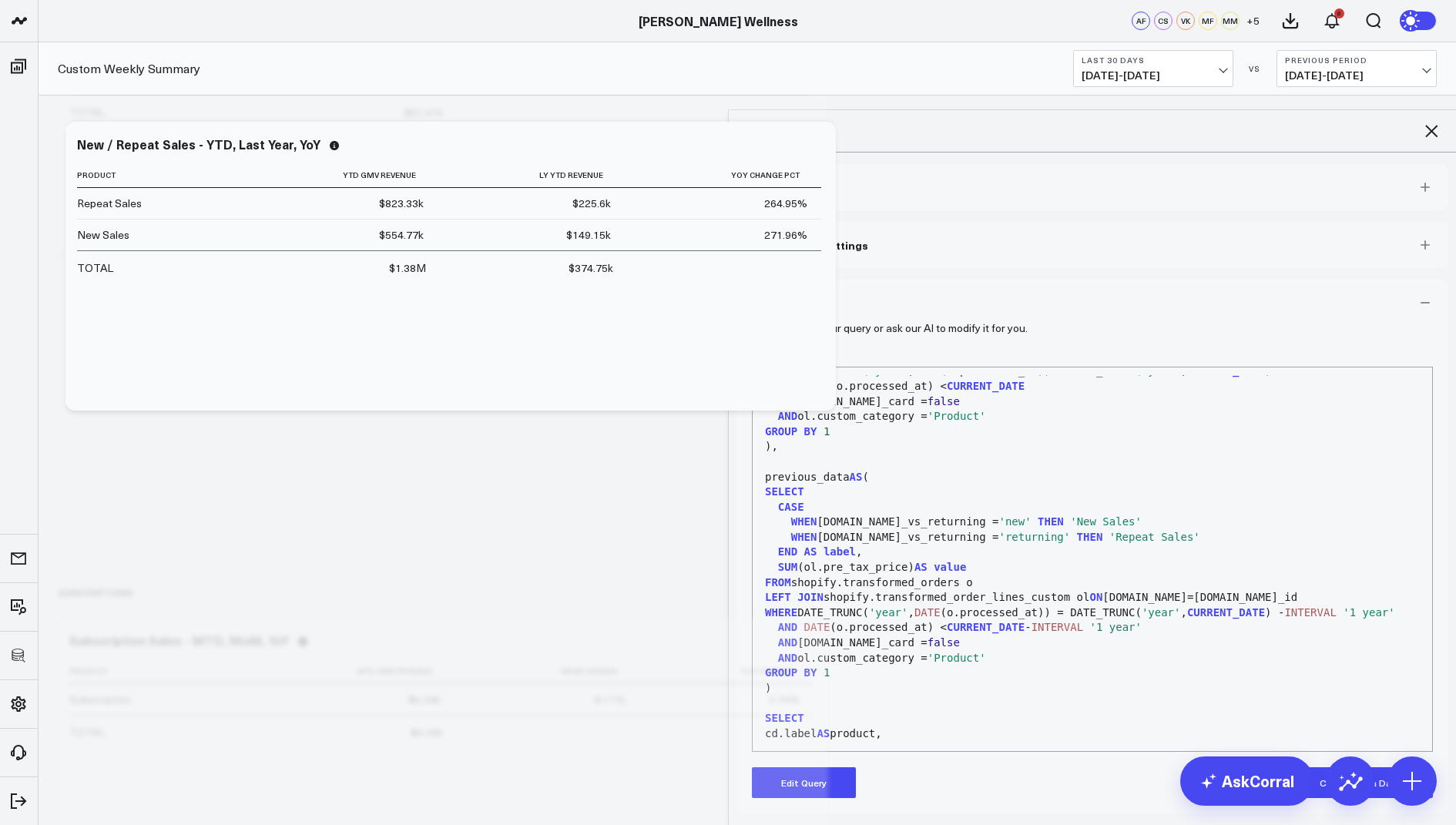
scroll to position [301, 0]
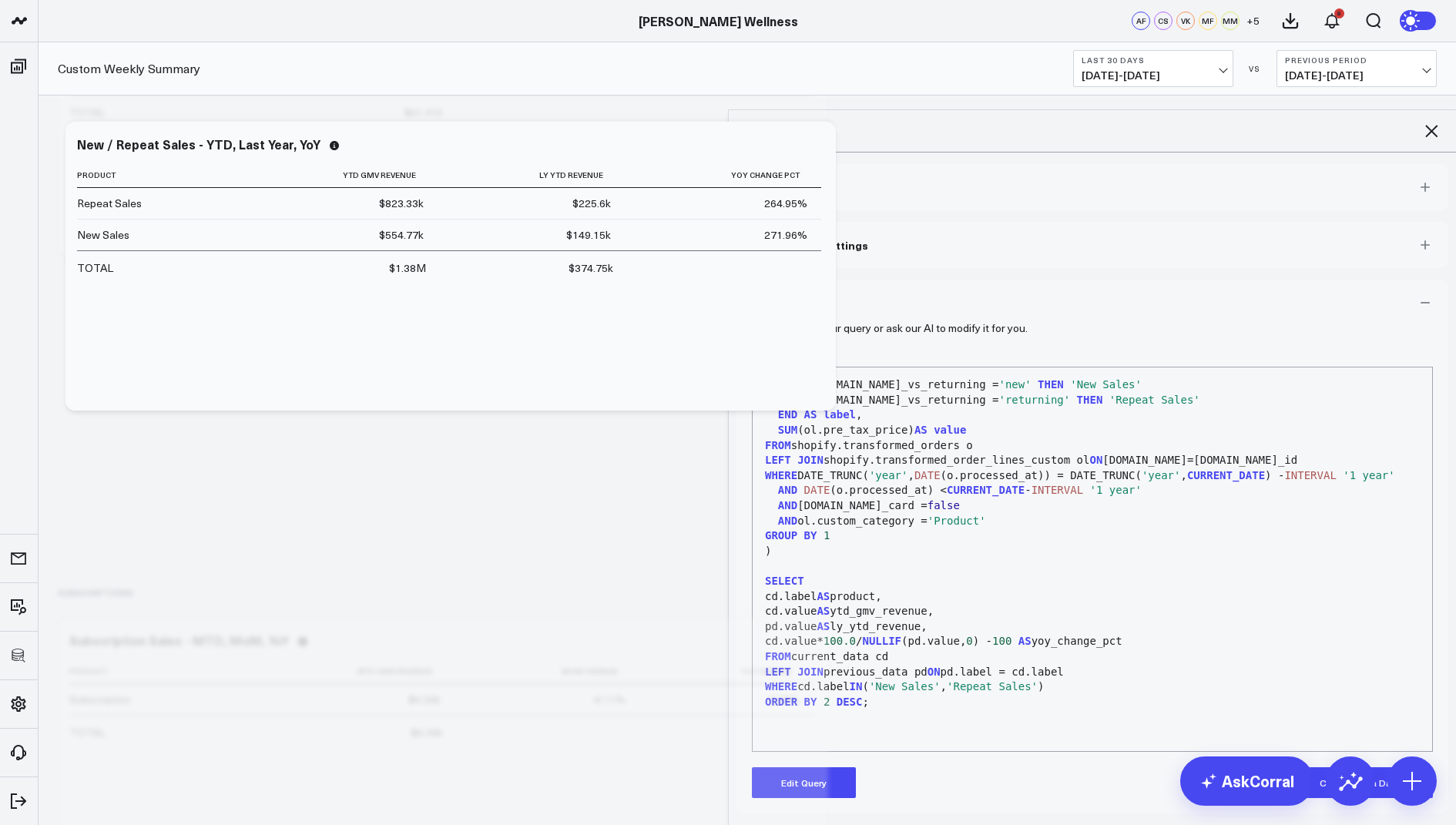
click at [1433, 125] on icon at bounding box center [1431, 131] width 12 height 12
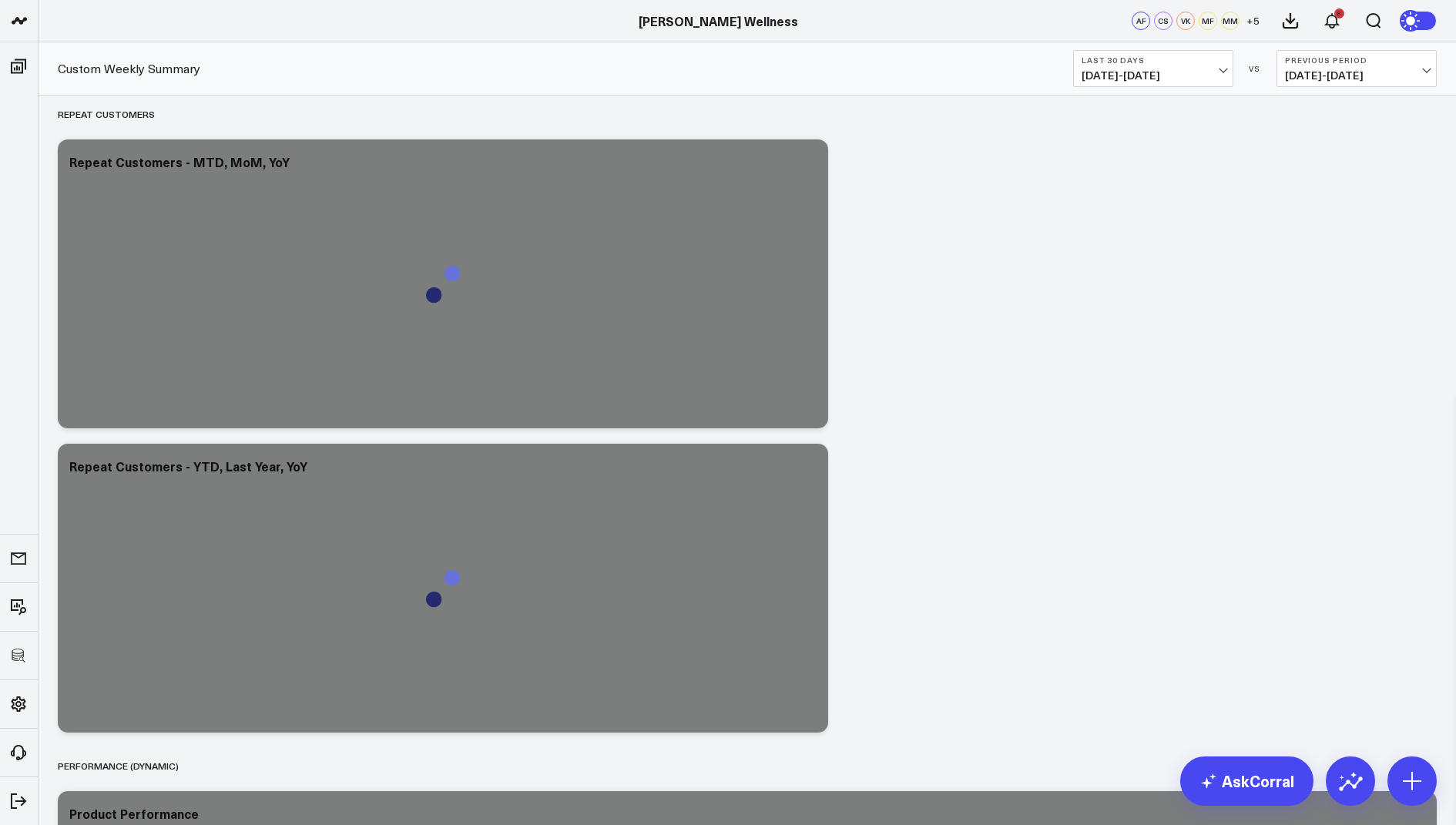
scroll to position [4589, 0]
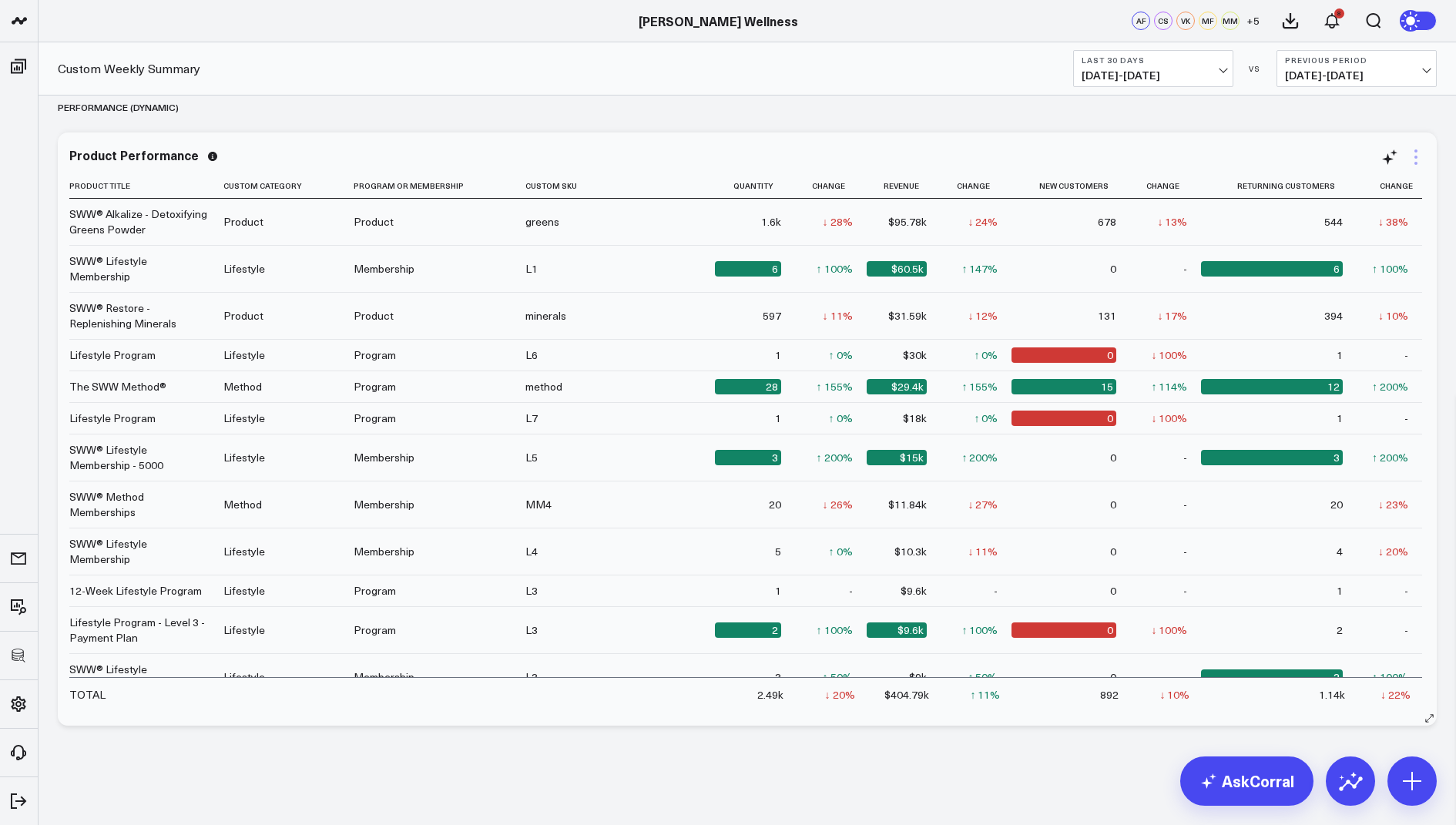
click at [1416, 151] on icon at bounding box center [1416, 157] width 19 height 19
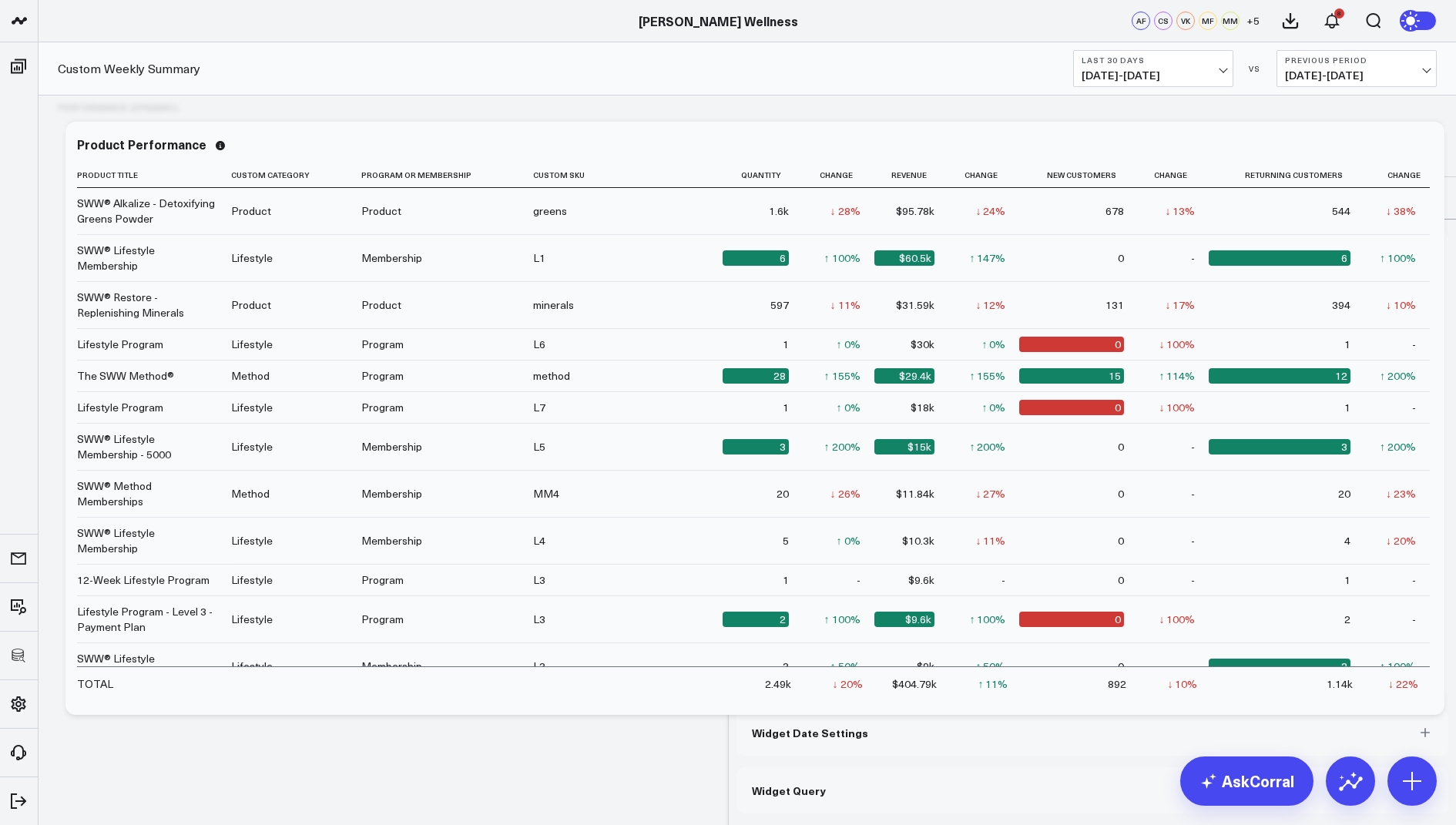
click at [782, 784] on span "Widget Query" at bounding box center [790, 790] width 74 height 12
click at [1430, 122] on icon at bounding box center [1431, 131] width 19 height 19
